Goal: Transaction & Acquisition: Purchase product/service

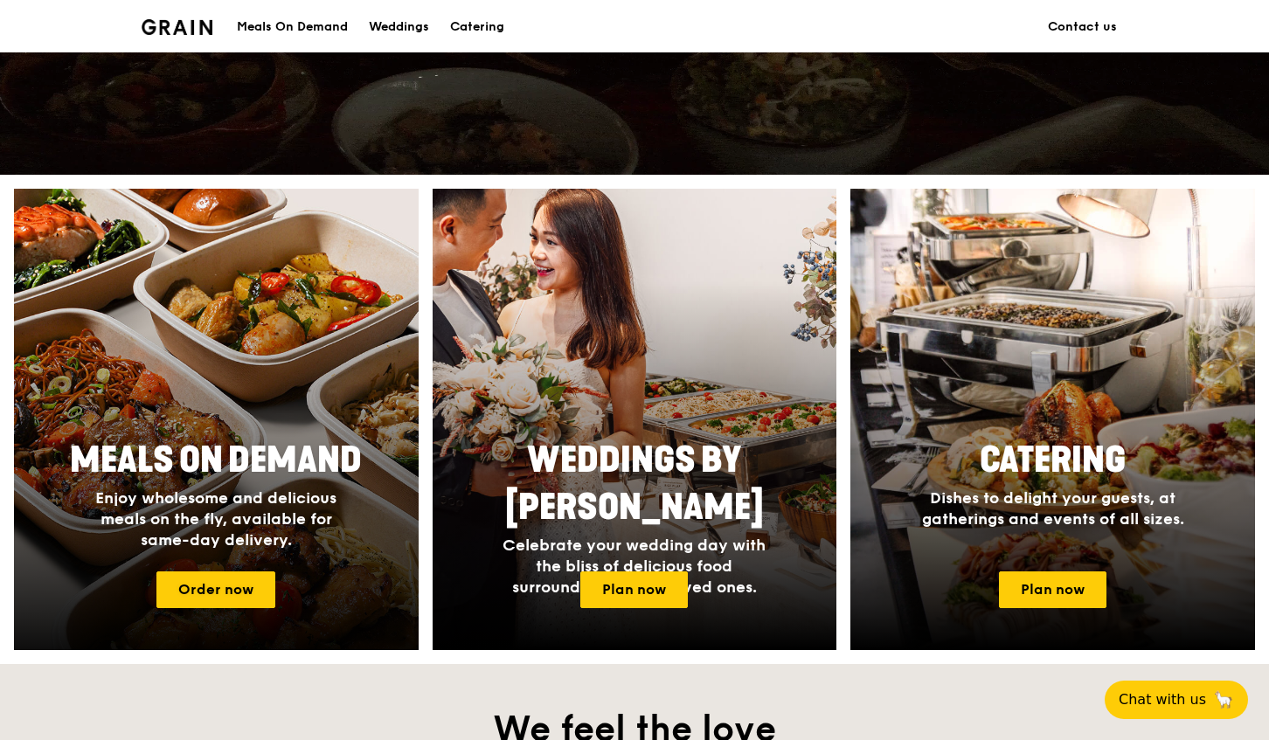
click at [259, 440] on span "Meals On Demand" at bounding box center [216, 461] width 292 height 42
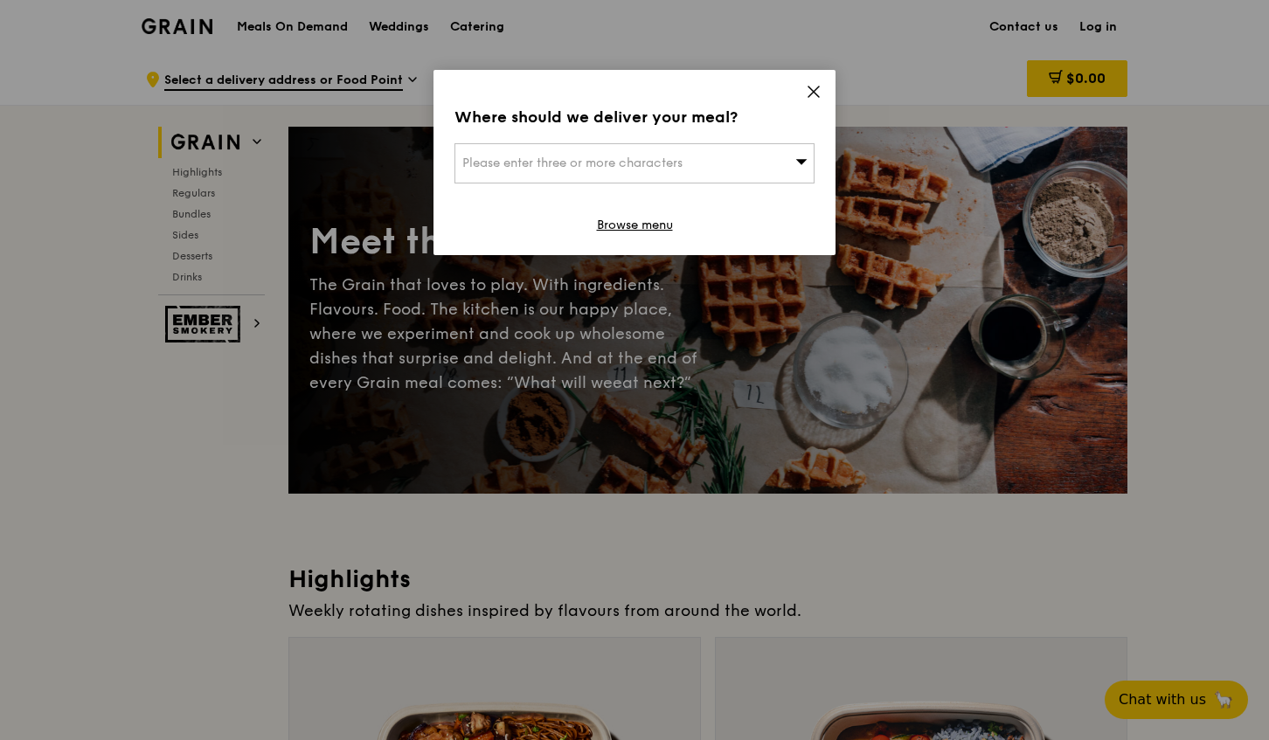
click at [816, 88] on icon at bounding box center [814, 92] width 16 height 16
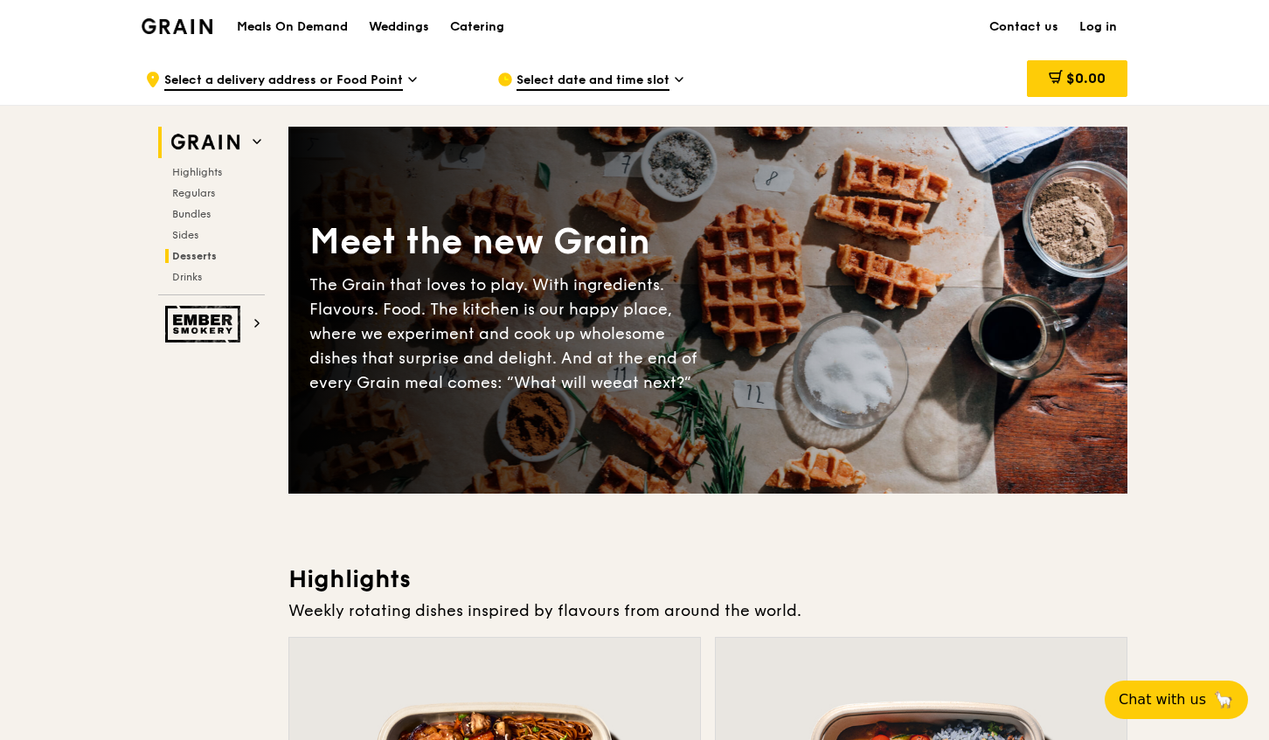
click at [180, 259] on span "Desserts" at bounding box center [194, 256] width 45 height 12
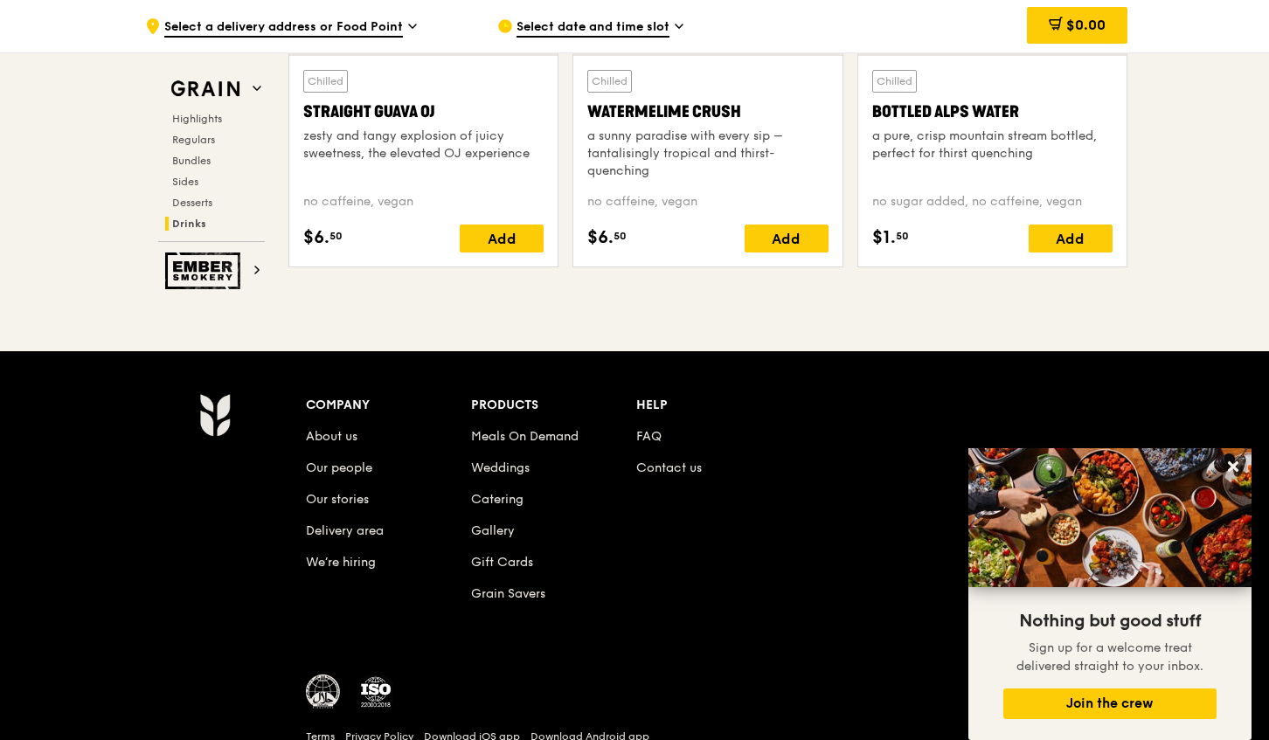
scroll to position [7143, 0]
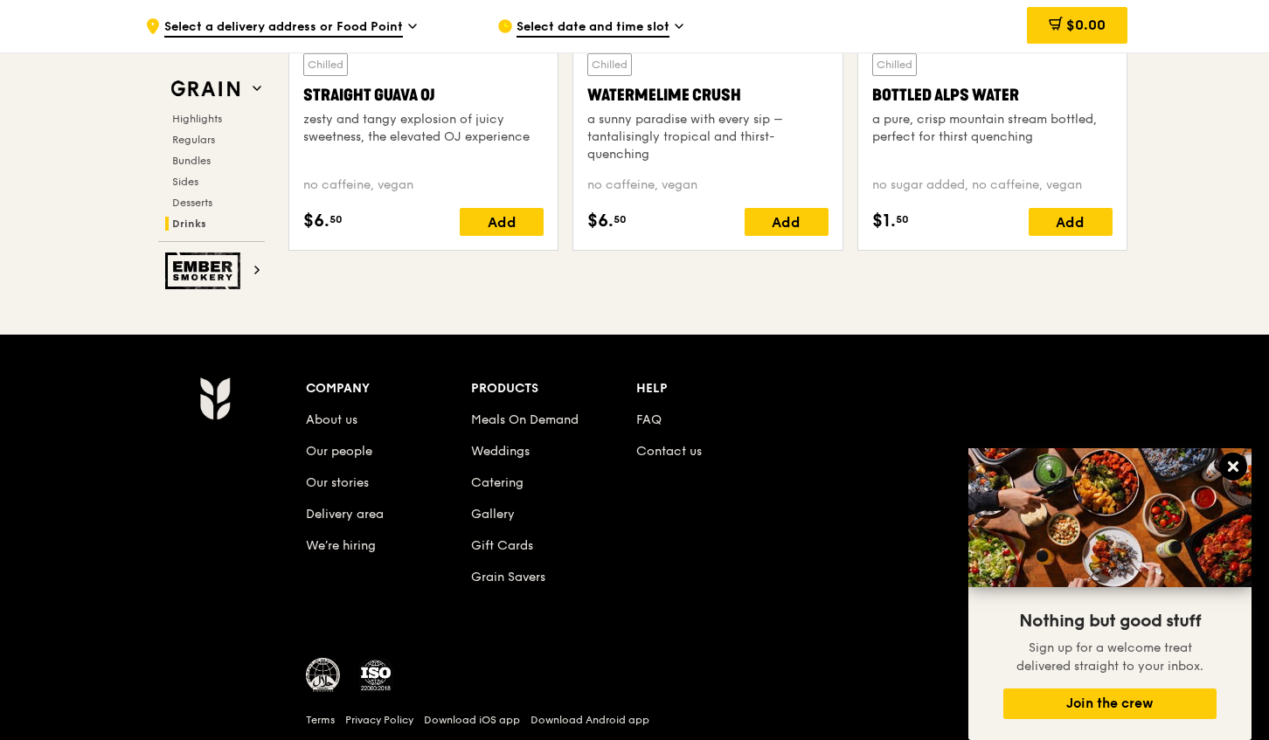
click at [1237, 469] on icon at bounding box center [1234, 467] width 16 height 16
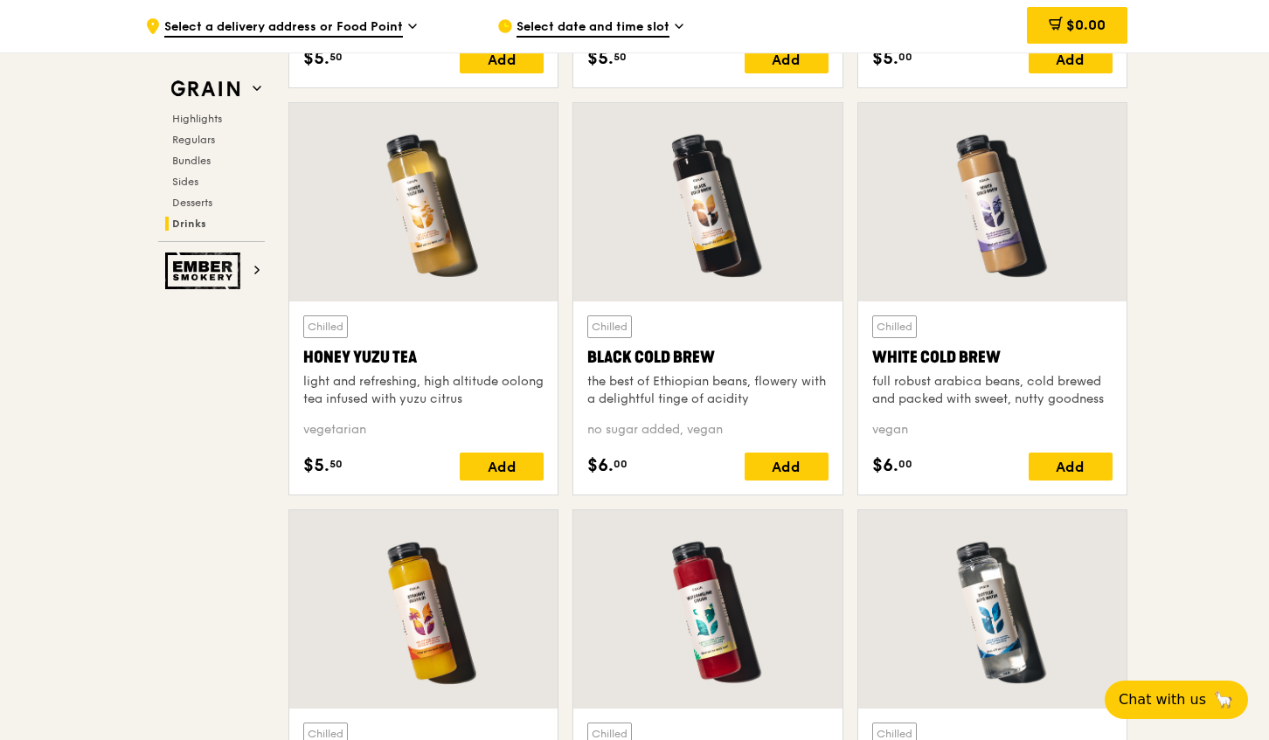
scroll to position [6269, 0]
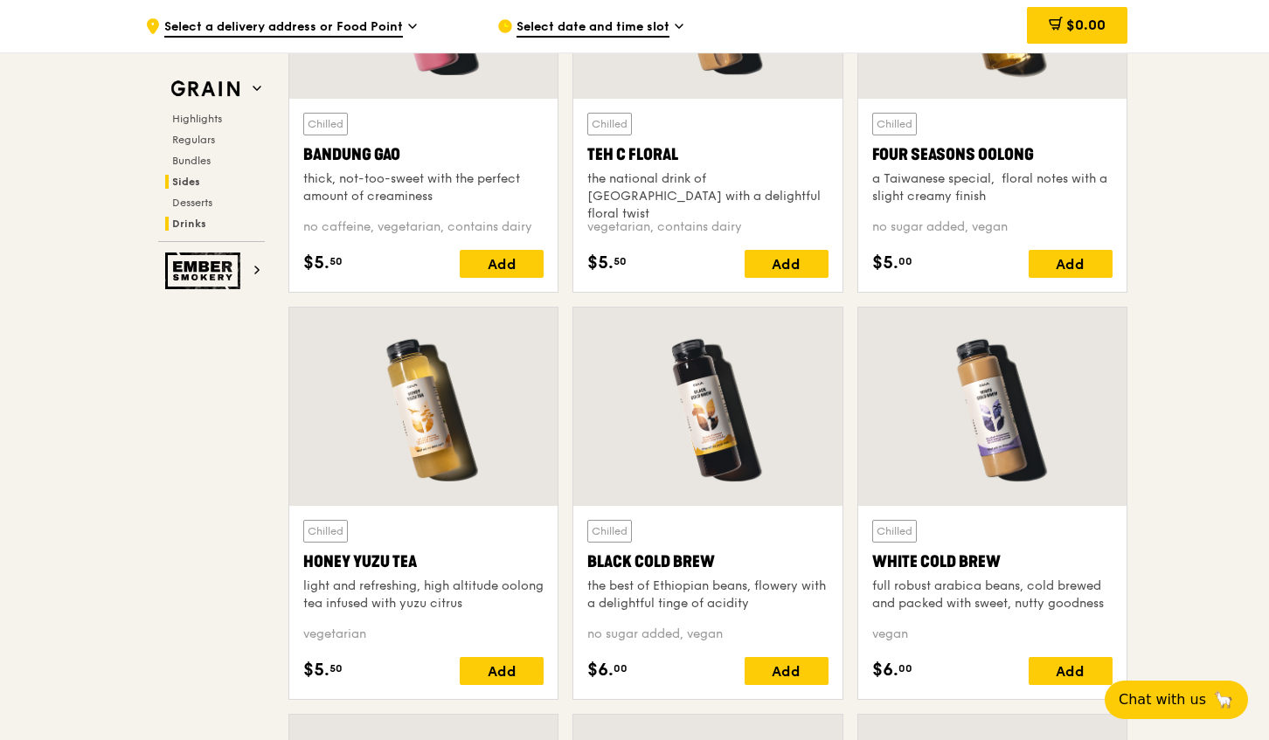
click at [185, 182] on span "Sides" at bounding box center [186, 182] width 28 height 12
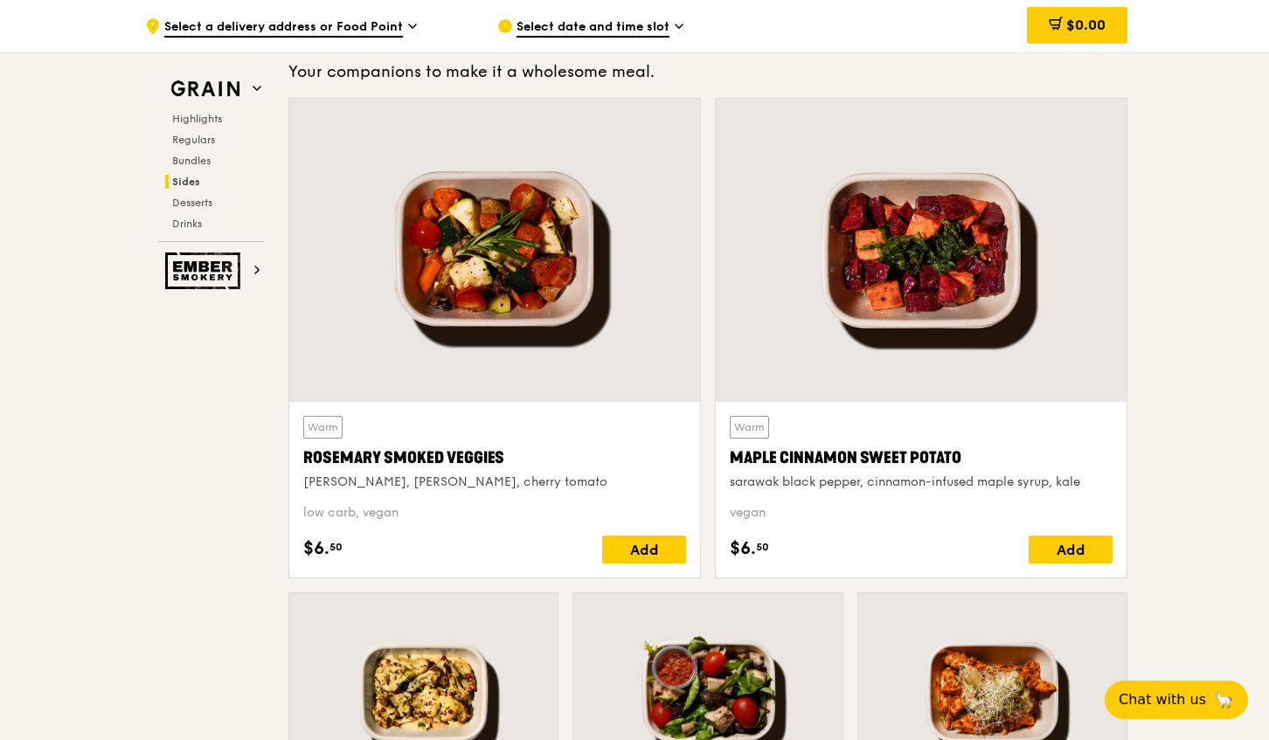
scroll to position [3958, 0]
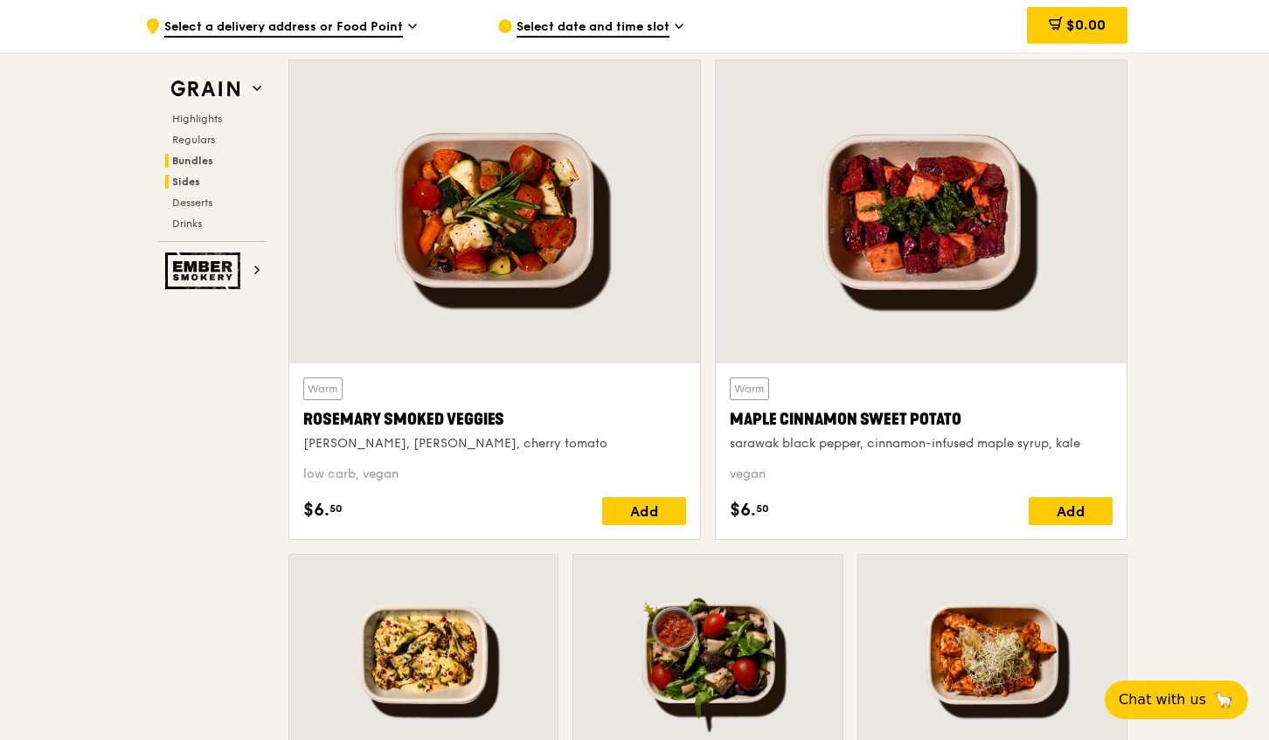
click at [191, 166] on span "Bundles" at bounding box center [192, 161] width 41 height 12
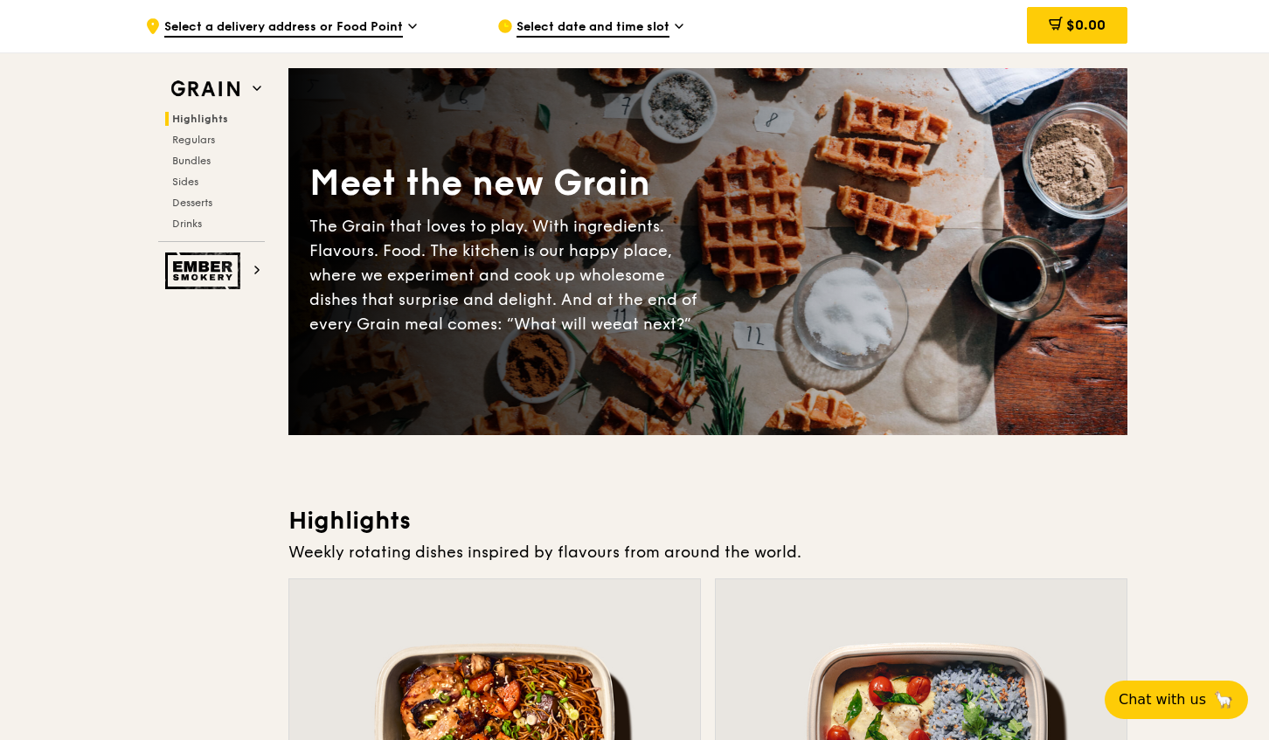
scroll to position [0, 0]
